Goal: Information Seeking & Learning: Find specific fact

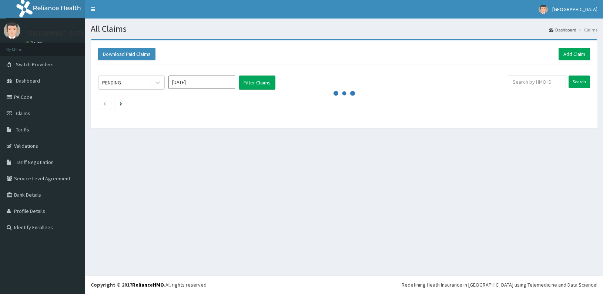
click at [135, 81] on div "PENDING" at bounding box center [123, 83] width 51 height 12
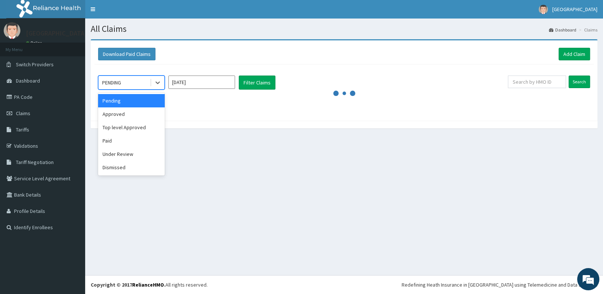
click at [117, 98] on div "Pending" at bounding box center [131, 100] width 67 height 13
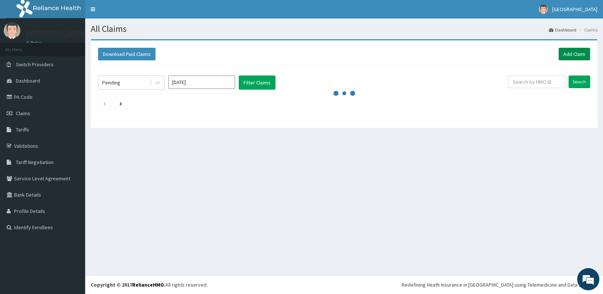
click at [578, 50] on link "Add Claim" at bounding box center [574, 54] width 31 height 13
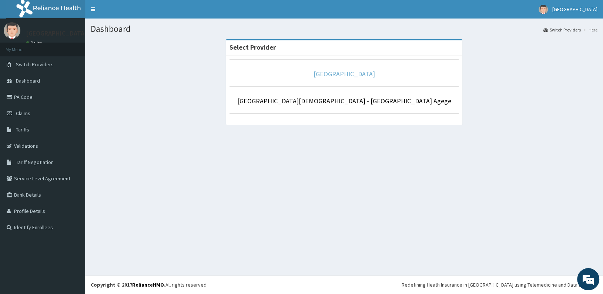
click at [327, 74] on link "[GEOGRAPHIC_DATA]" at bounding box center [344, 74] width 61 height 9
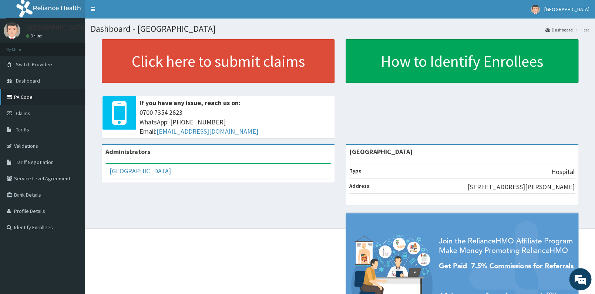
click at [41, 99] on link "PA Code" at bounding box center [42, 97] width 85 height 16
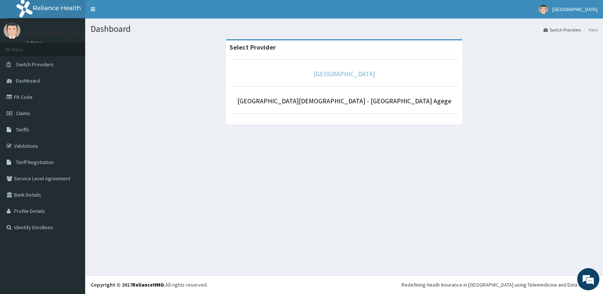
click at [354, 72] on link "[GEOGRAPHIC_DATA]" at bounding box center [344, 74] width 61 height 9
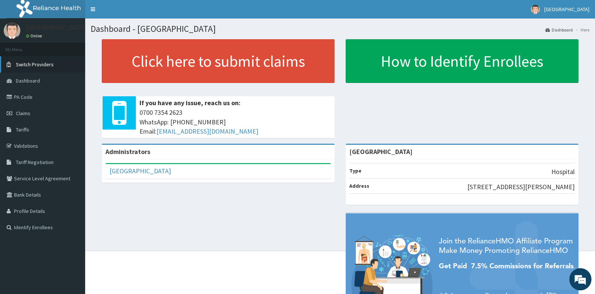
click at [19, 93] on link "PA Code" at bounding box center [42, 97] width 85 height 16
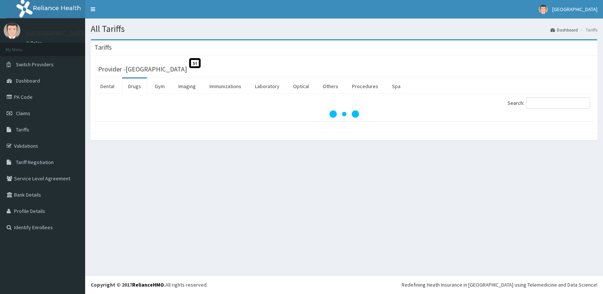
click at [561, 103] on input "Search:" at bounding box center [558, 102] width 64 height 11
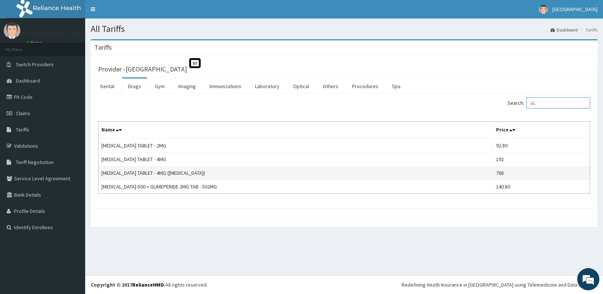
type input "G"
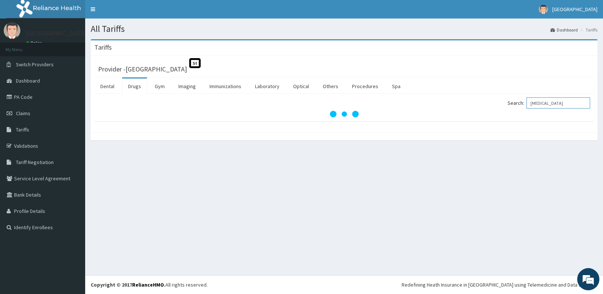
type input "[MEDICAL_DATA]"
